Goal: Task Accomplishment & Management: Manage account settings

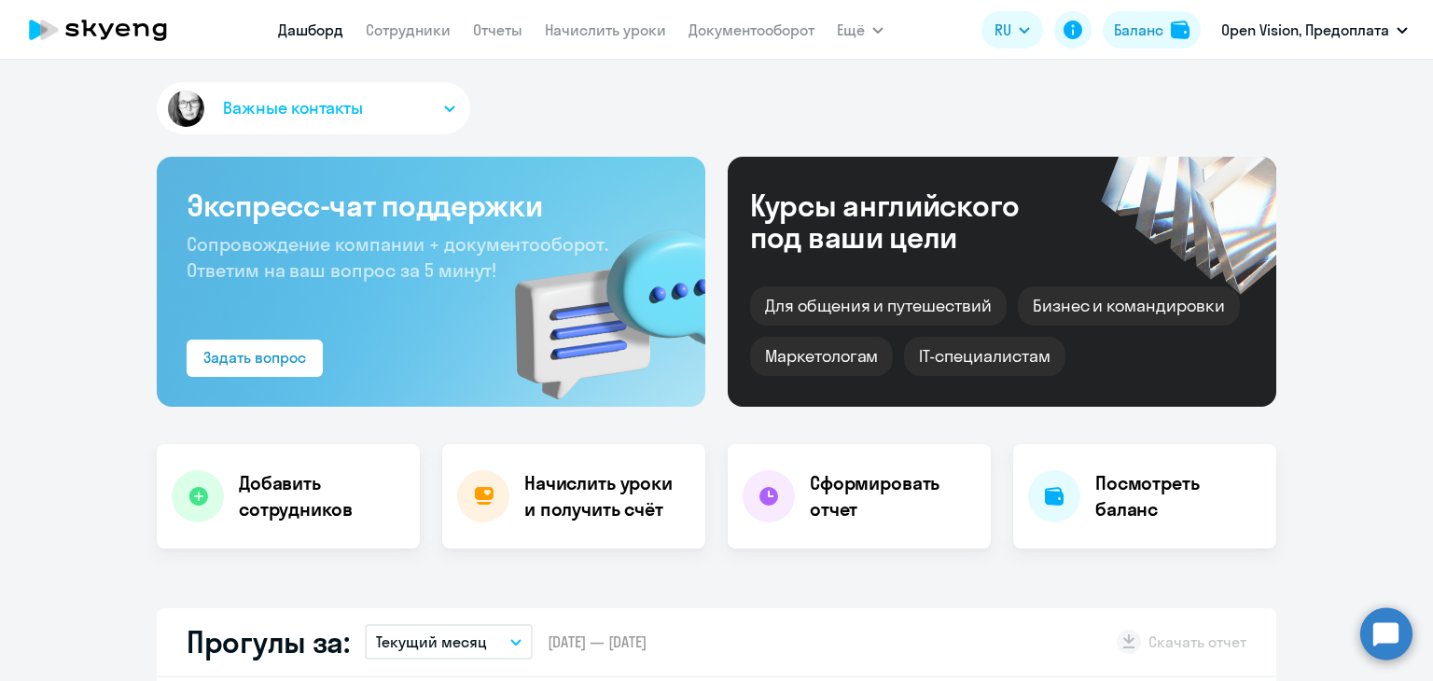
select select "30"
drag, startPoint x: 421, startPoint y: 29, endPoint x: 429, endPoint y: 43, distance: 16.3
click at [421, 29] on link "Сотрудники" at bounding box center [408, 30] width 85 height 19
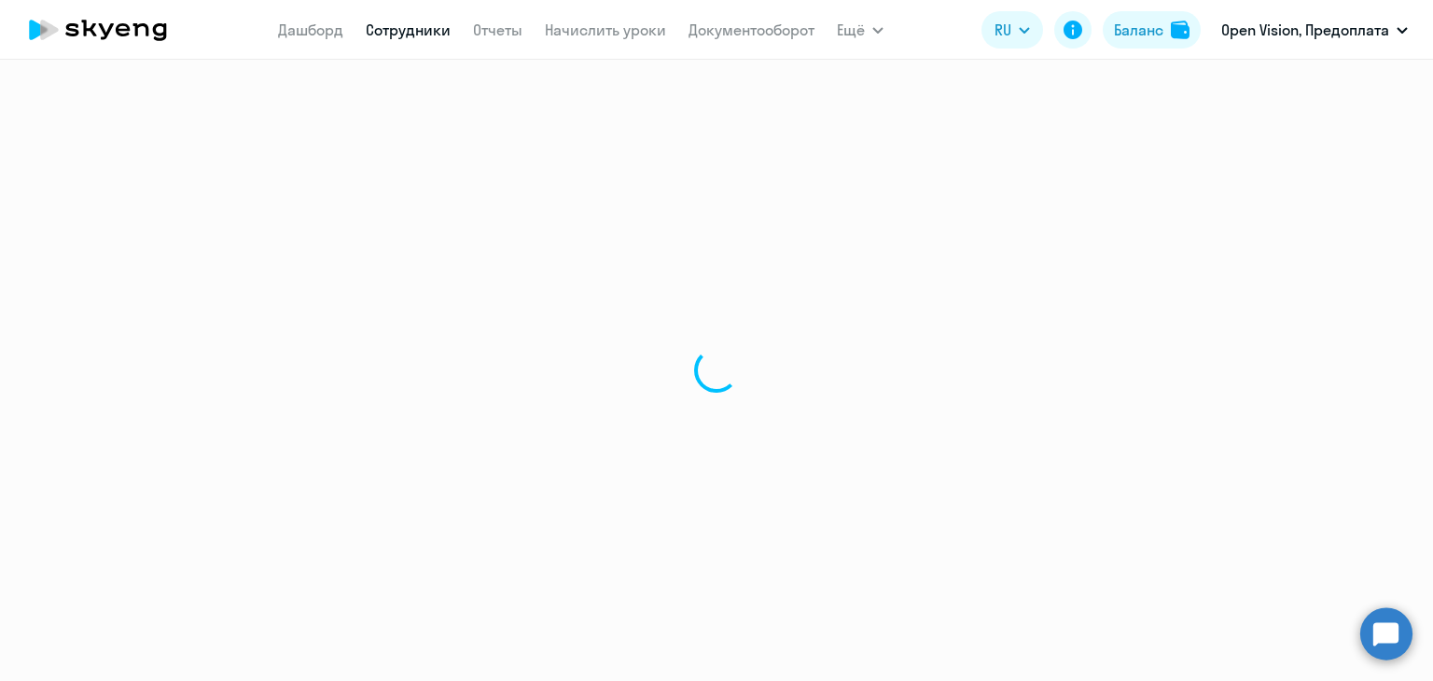
select select "30"
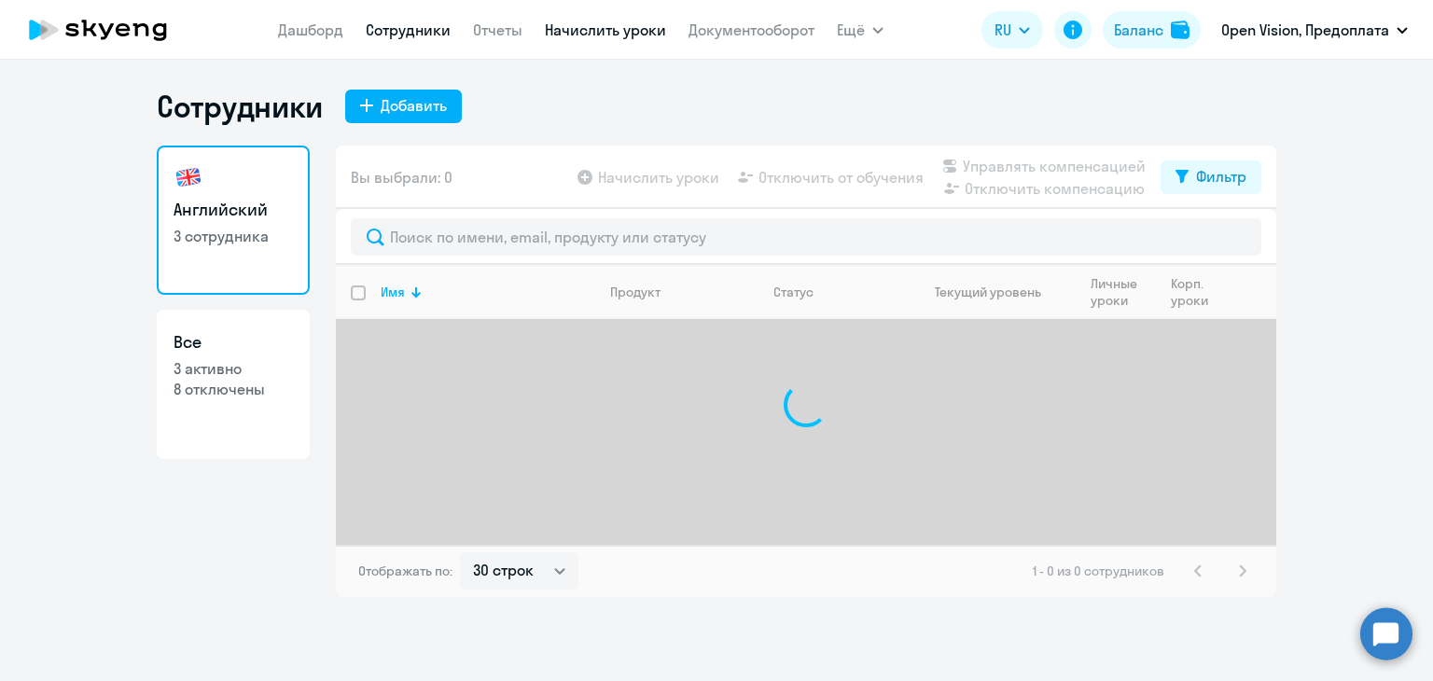
click at [620, 24] on link "Начислить уроки" at bounding box center [605, 30] width 121 height 19
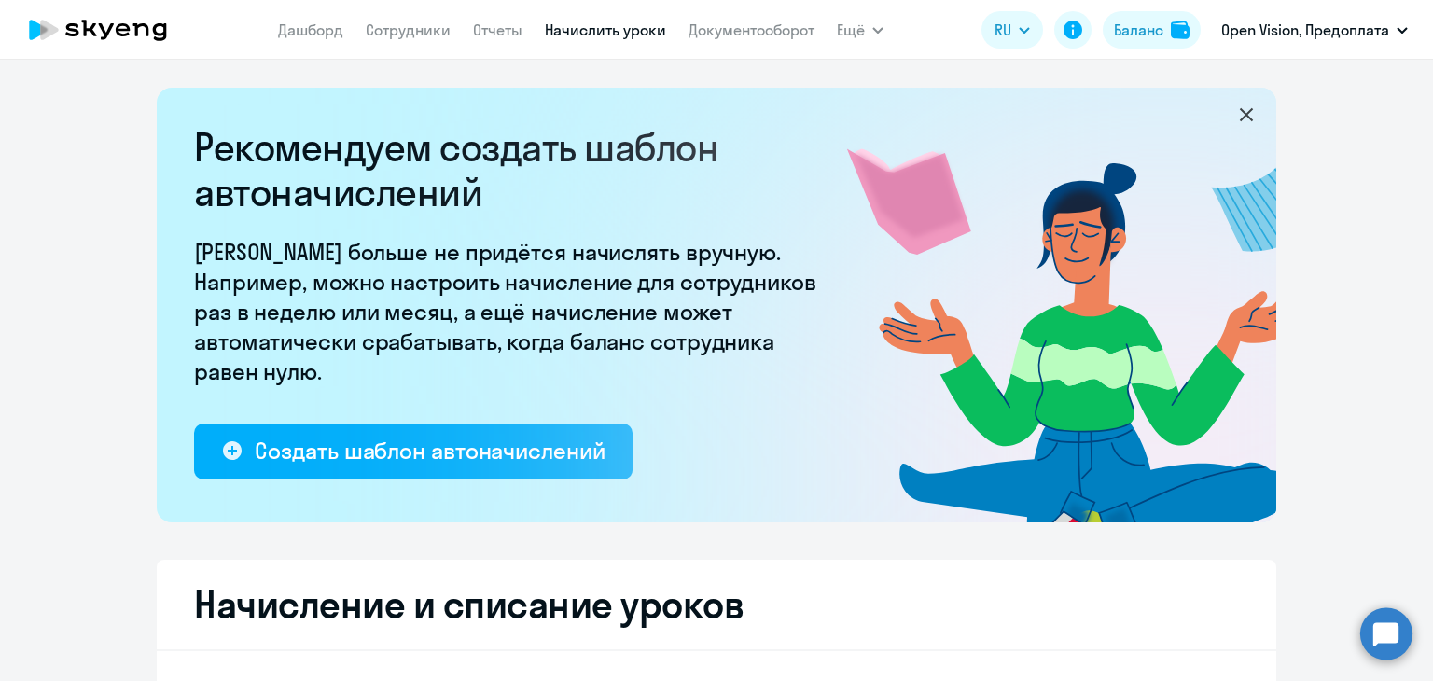
select select "10"
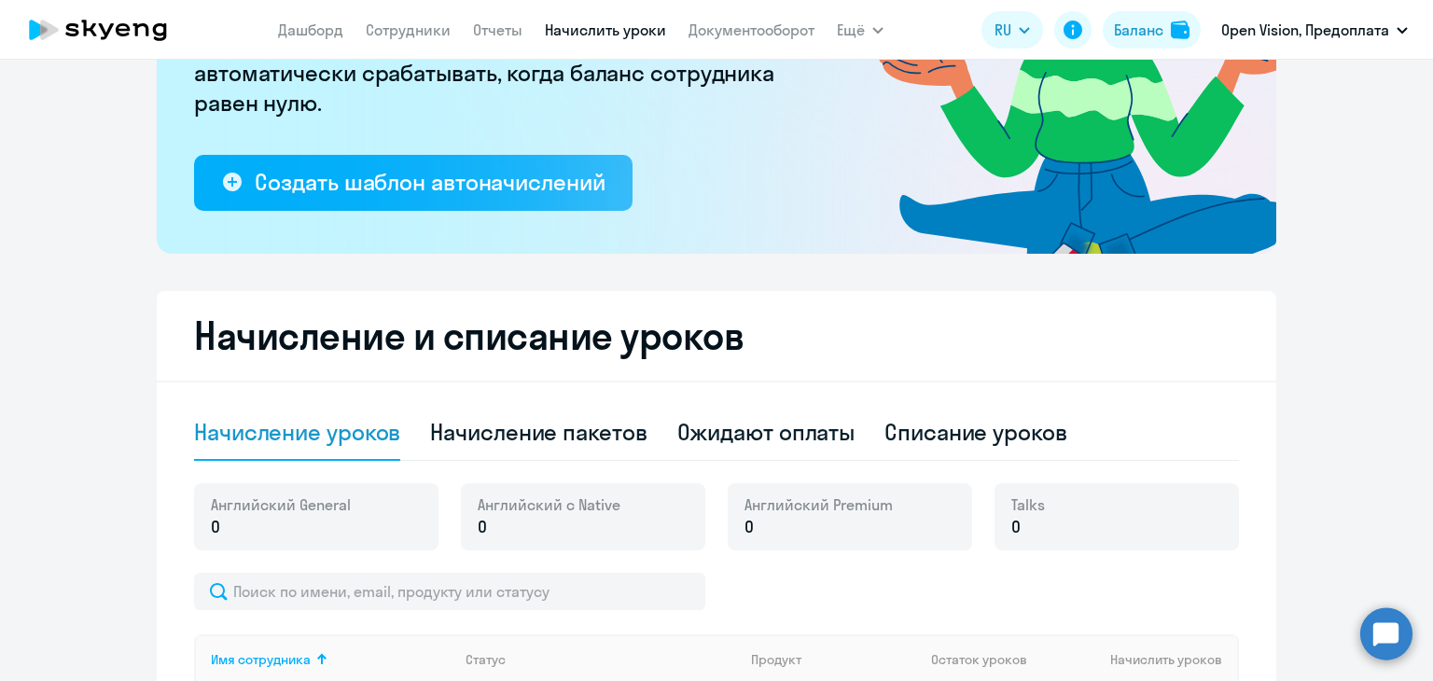
scroll to position [373, 0]
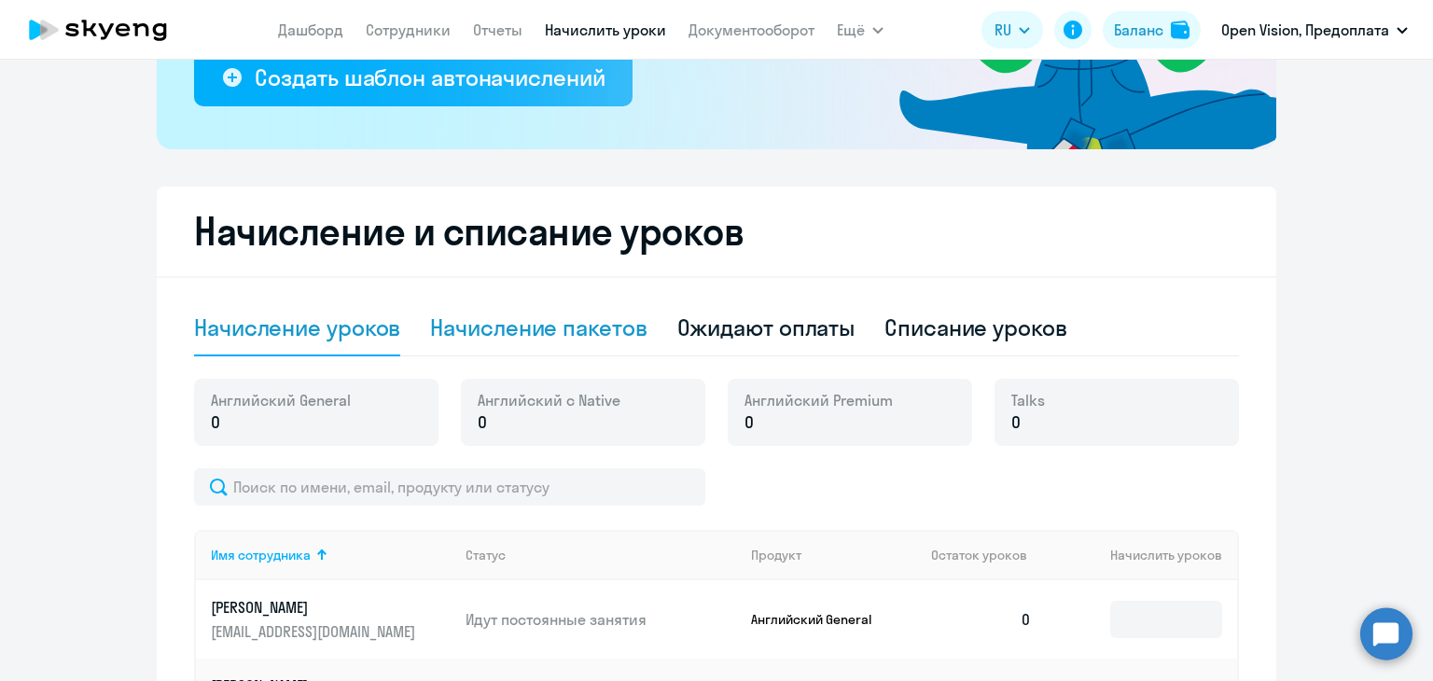
click at [518, 325] on div "Начисление пакетов" at bounding box center [538, 328] width 217 height 30
select select "10"
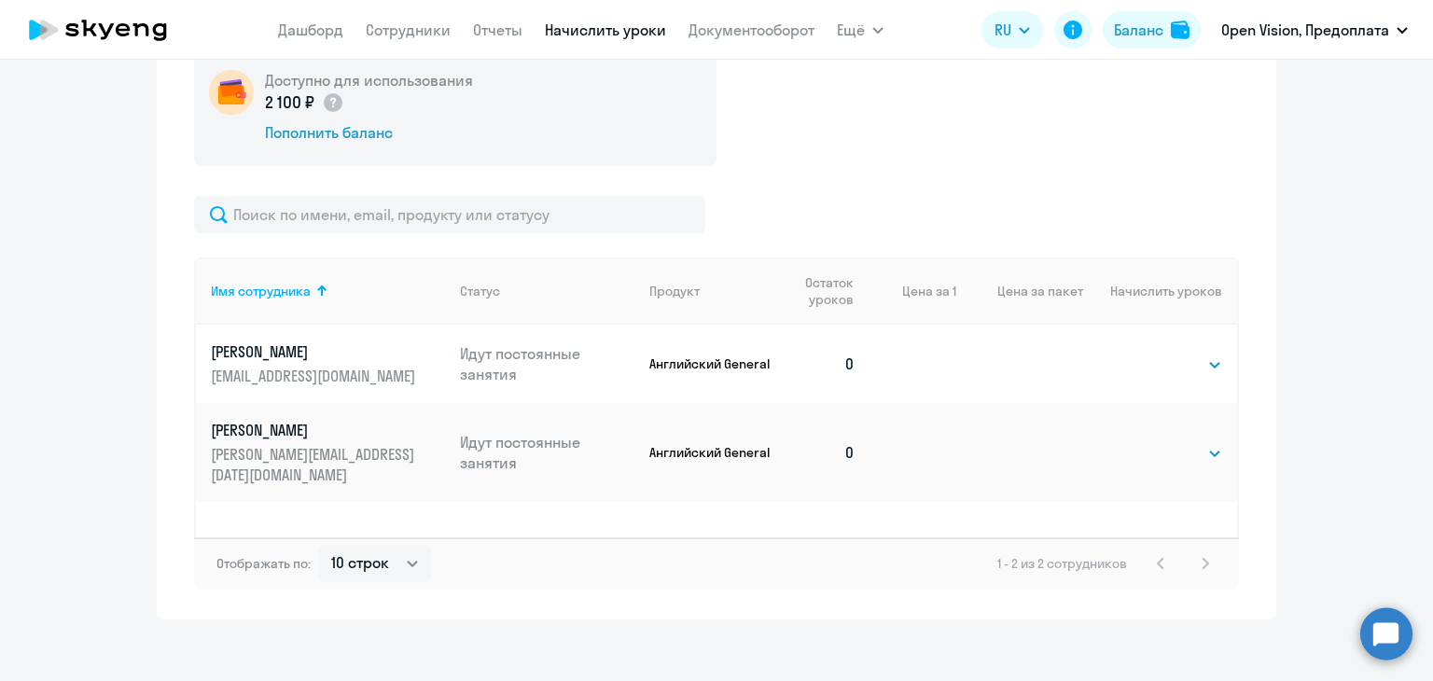
scroll to position [719, 0]
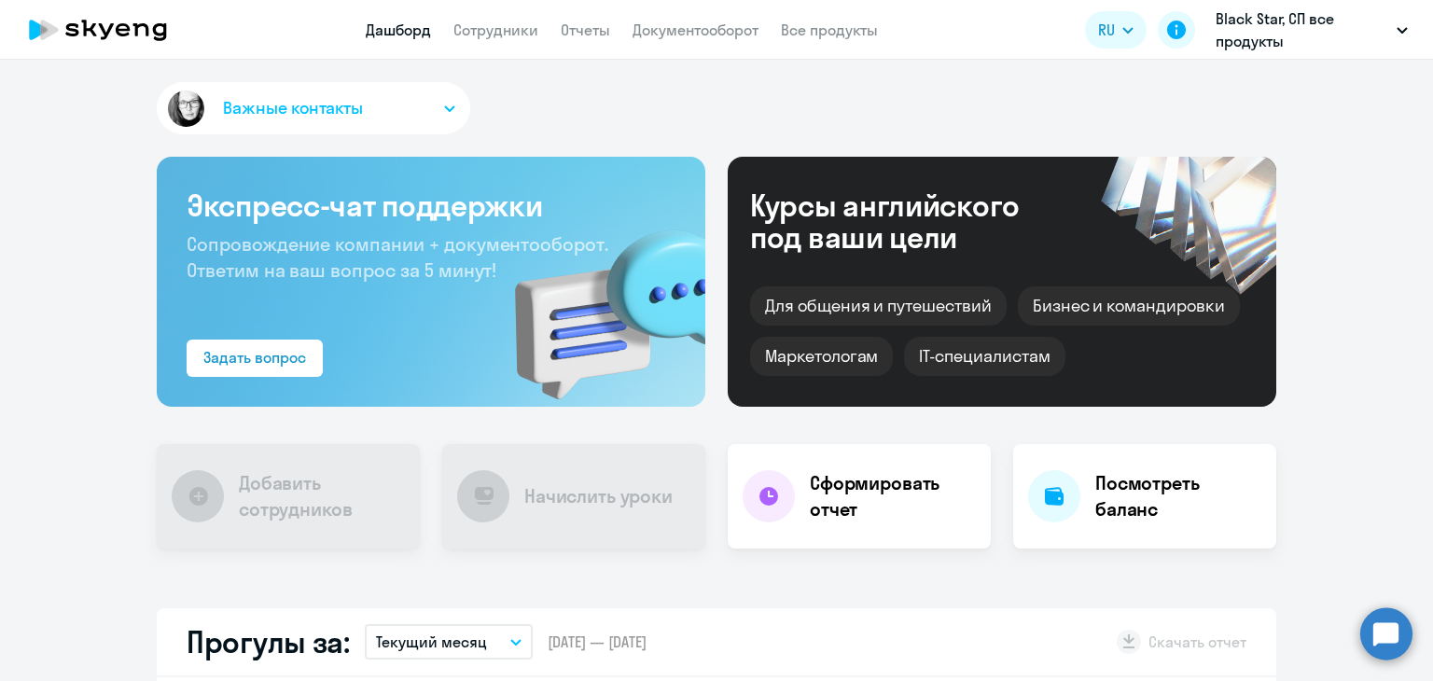
select select "30"
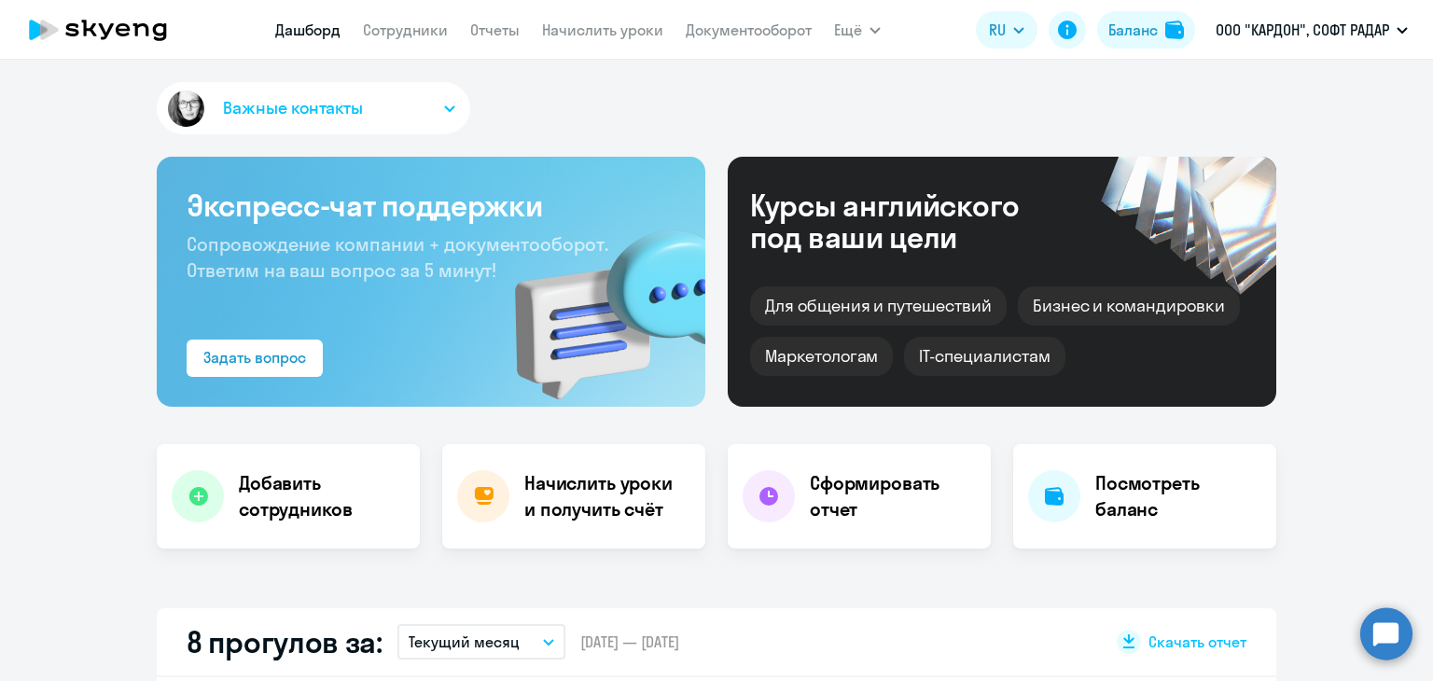
select select "30"
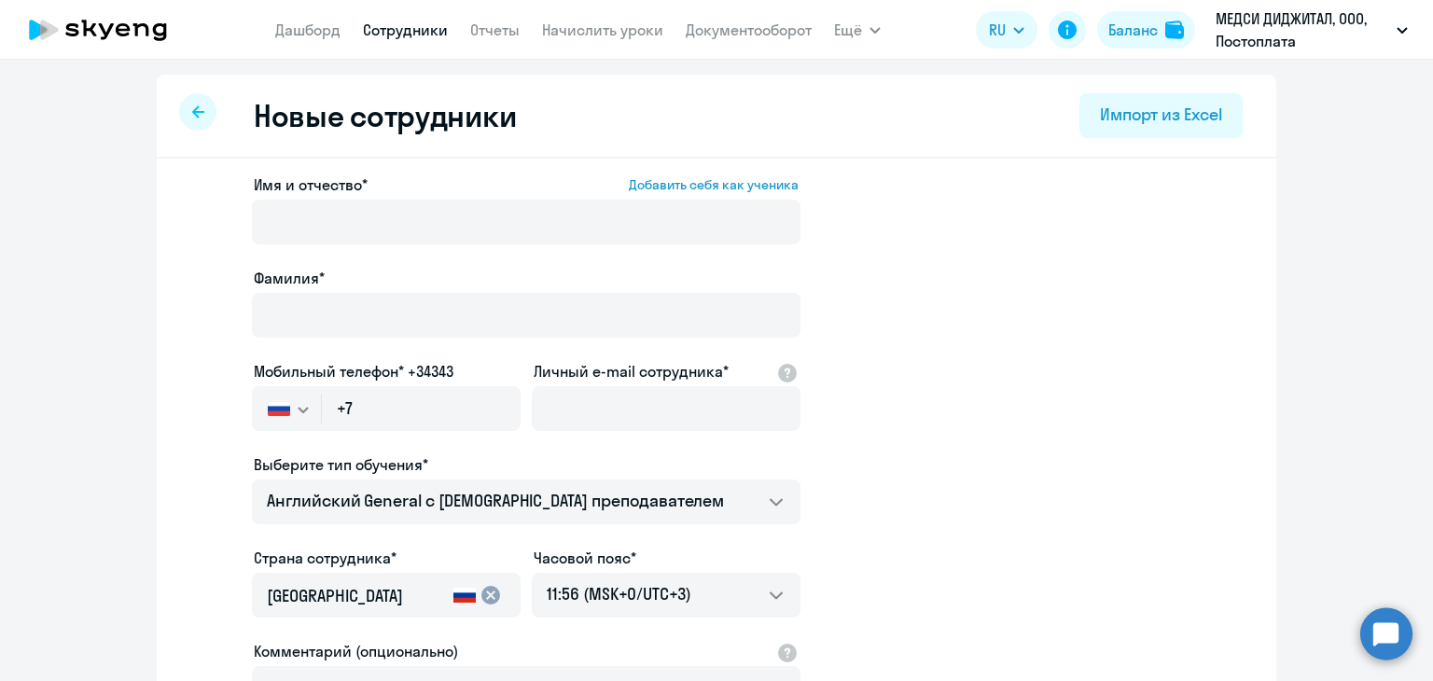
select select "english_adult_not_native_speaker"
select select "3"
select select "english_adult_not_native_speaker"
select select "3"
